Goal: Navigation & Orientation: Find specific page/section

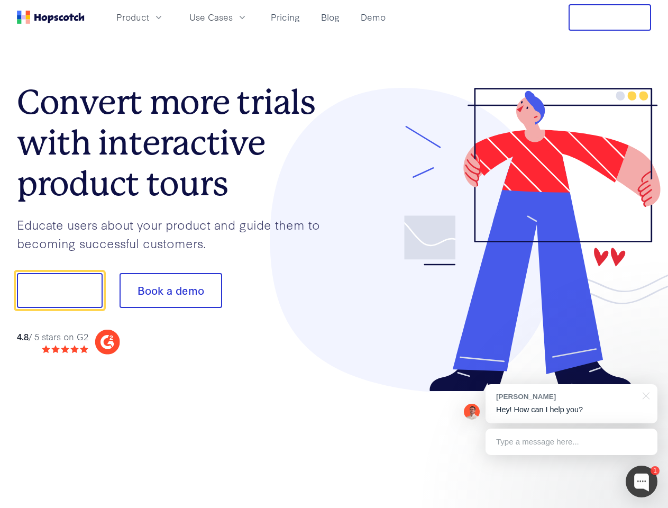
click at [334, 254] on div at bounding box center [492, 240] width 317 height 304
click at [149, 17] on span "Product" at bounding box center [132, 17] width 33 height 13
click at [233, 17] on span "Use Cases" at bounding box center [210, 17] width 43 height 13
click at [610, 17] on button "Free Trial" at bounding box center [610, 17] width 83 height 26
click at [59, 290] on button "Show me!" at bounding box center [60, 290] width 86 height 35
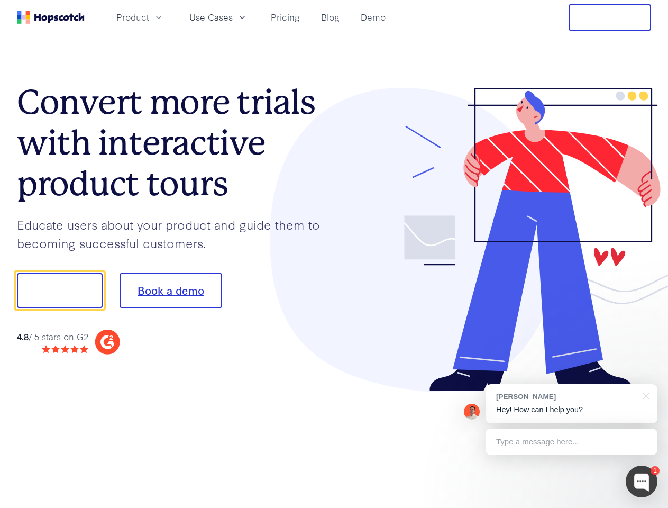
click at [170, 290] on button "Book a demo" at bounding box center [171, 290] width 103 height 35
click at [642, 481] on div at bounding box center [642, 482] width 32 height 32
click at [571, 404] on div at bounding box center [558, 289] width 198 height 353
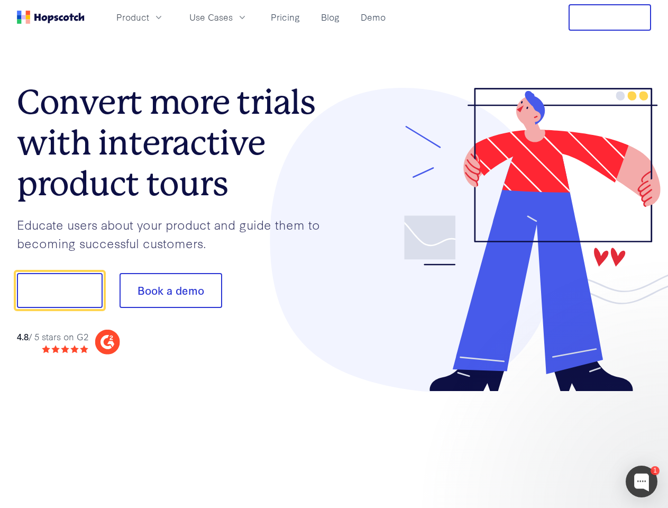
click at [644, 395] on div at bounding box center [558, 289] width 198 height 353
click at [571, 442] on div at bounding box center [558, 359] width 198 height 211
